Goal: Information Seeking & Learning: Learn about a topic

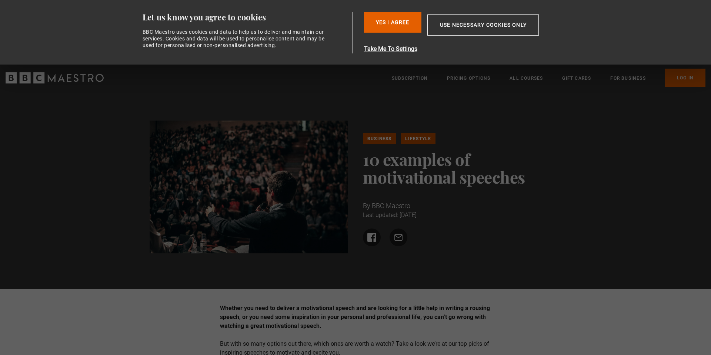
drag, startPoint x: 616, startPoint y: 152, endPoint x: 669, endPoint y: 144, distance: 53.5
click at [618, 152] on div "Business Lifestyle 10 examples of motivational speeches By BBC Maestro Last upd…" at bounding box center [355, 190] width 711 height 198
click at [394, 27] on button "Yes I Agree" at bounding box center [392, 22] width 57 height 21
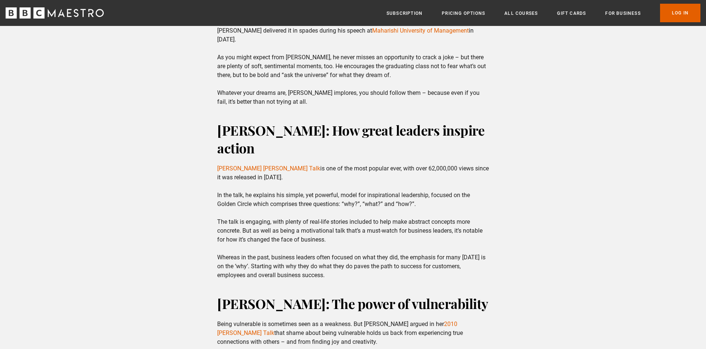
scroll to position [370, 0]
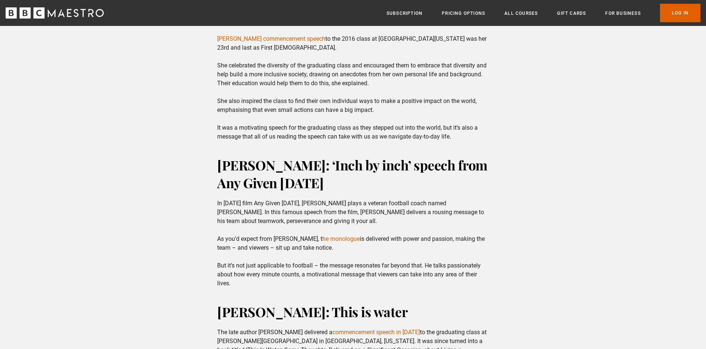
scroll to position [1185, 0]
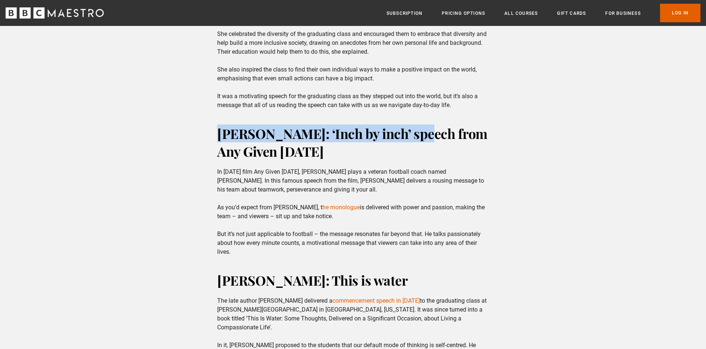
drag, startPoint x: 219, startPoint y: 117, endPoint x: 408, endPoint y: 118, distance: 189.3
click at [408, 124] on h2 "[PERSON_NAME]: ‘Inch by inch’ speech from Any Given [DATE]" at bounding box center [353, 142] width 272 height 36
copy h2 "[PERSON_NAME]: ‘Inch by inch’ speech"
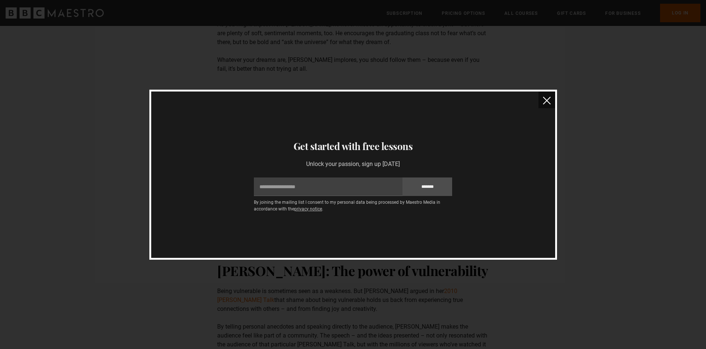
scroll to position [91, 0]
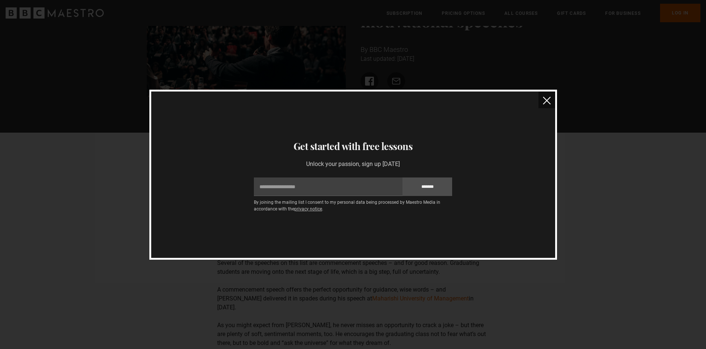
click at [549, 104] on img "close" at bounding box center [547, 101] width 8 height 8
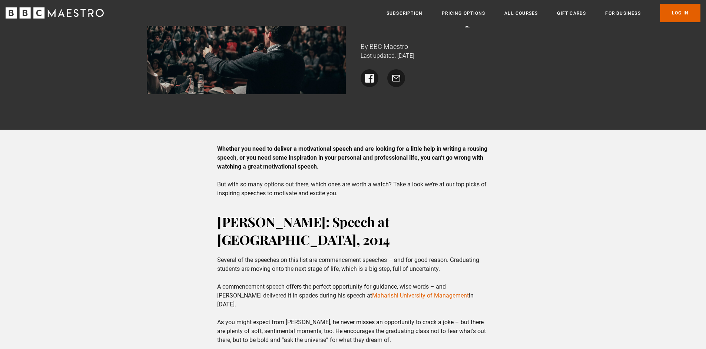
scroll to position [222, 0]
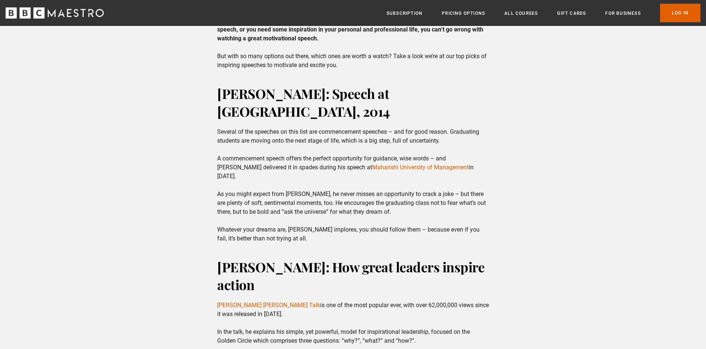
drag, startPoint x: 530, startPoint y: 136, endPoint x: 596, endPoint y: 172, distance: 74.3
click at [293, 227] on p "Several of the speeches on this list are commencement speeches – and for good r…" at bounding box center [353, 185] width 272 height 116
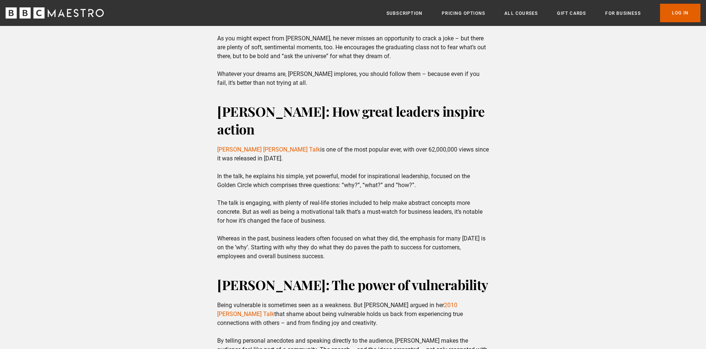
scroll to position [407, 0]
